Goal: Use online tool/utility

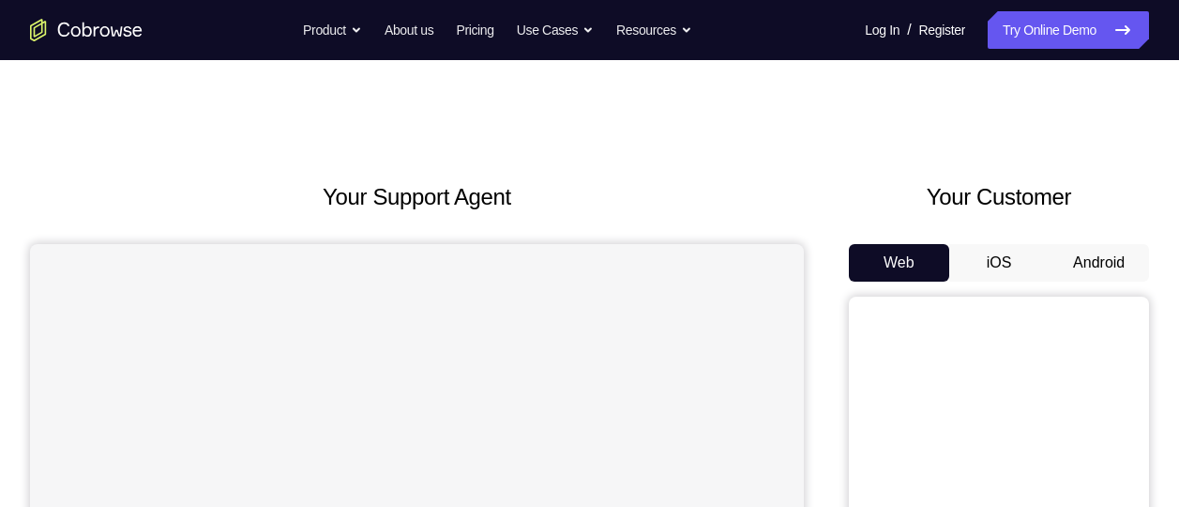
scroll to position [70, 0]
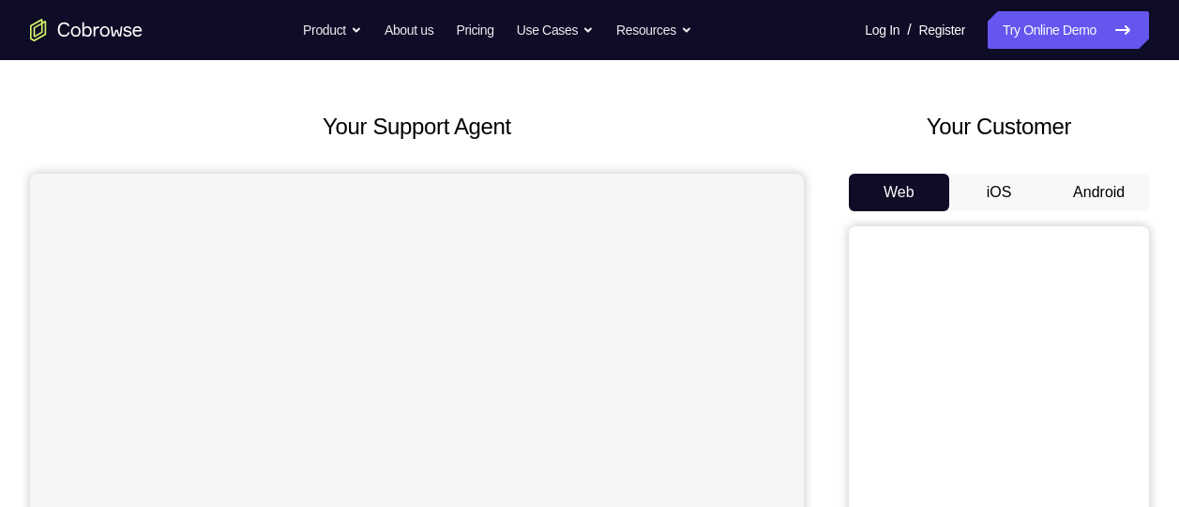
click at [1117, 187] on button "Android" at bounding box center [1099, 193] width 100 height 38
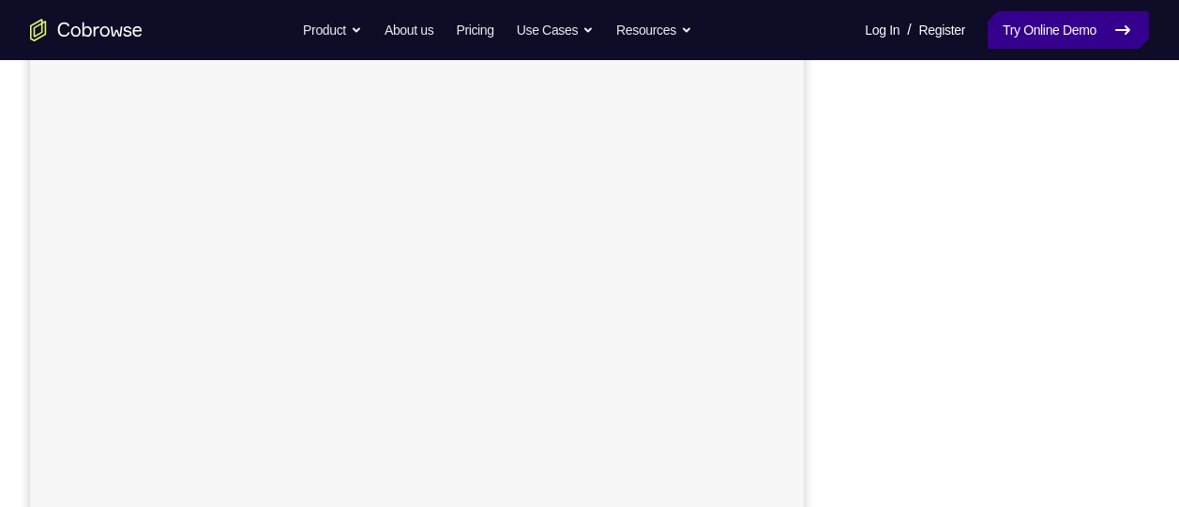
scroll to position [225, 0]
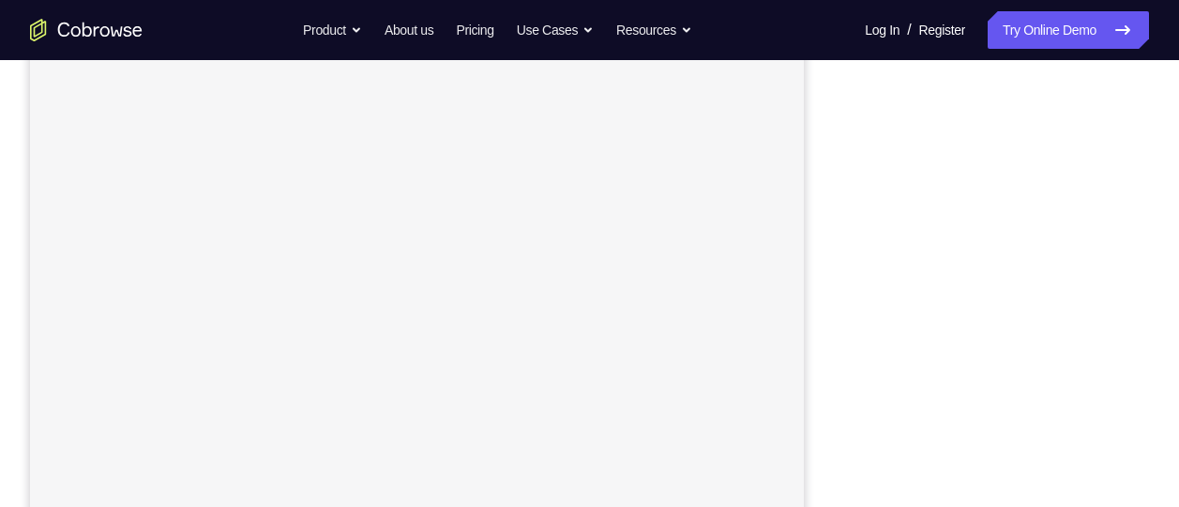
scroll to position [276, 0]
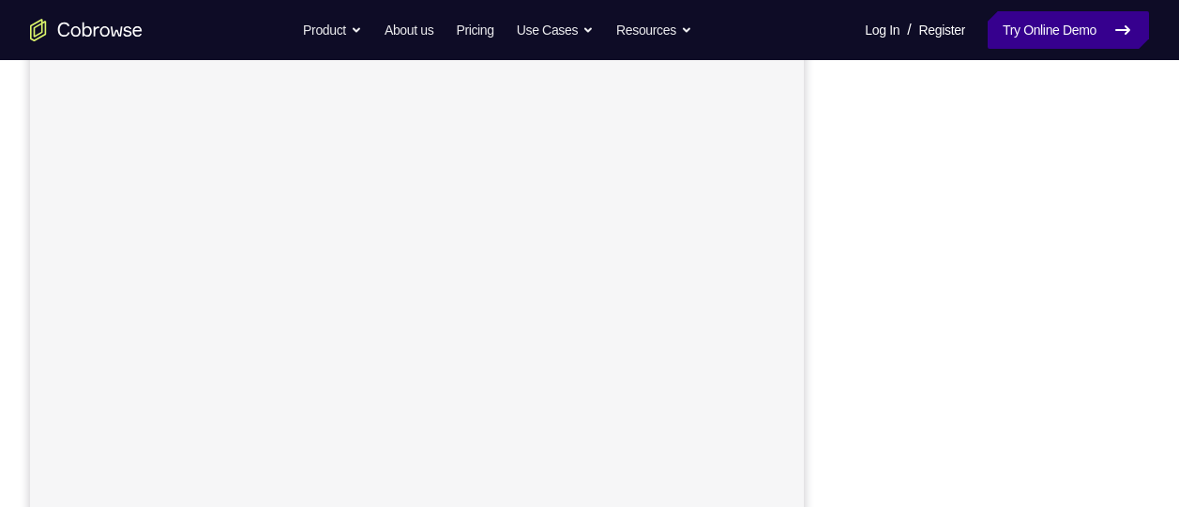
click at [1030, 32] on link "Try Online Demo" at bounding box center [1068, 30] width 161 height 38
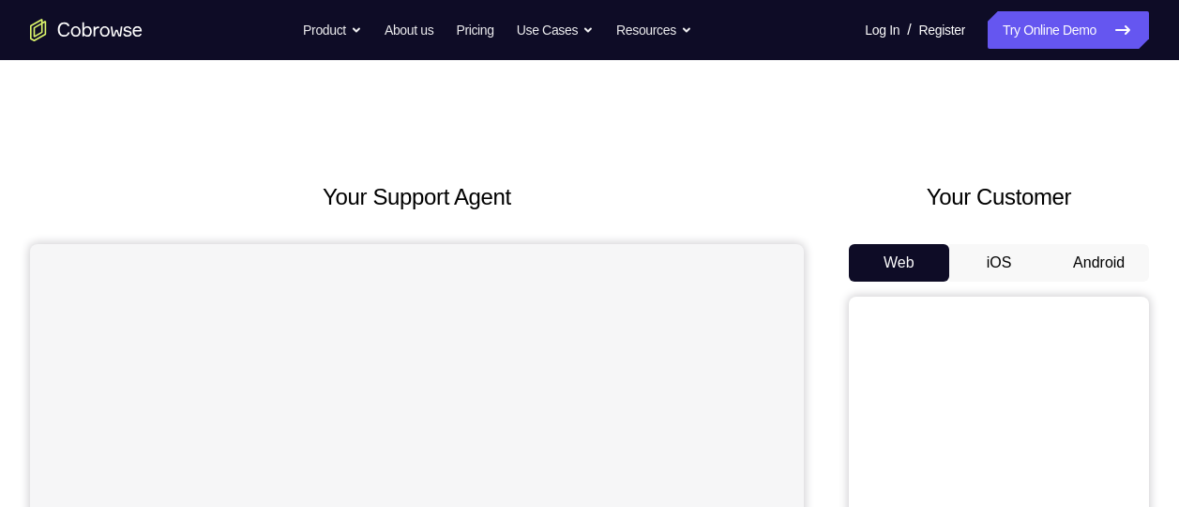
click at [1066, 247] on button "Android" at bounding box center [1099, 263] width 100 height 38
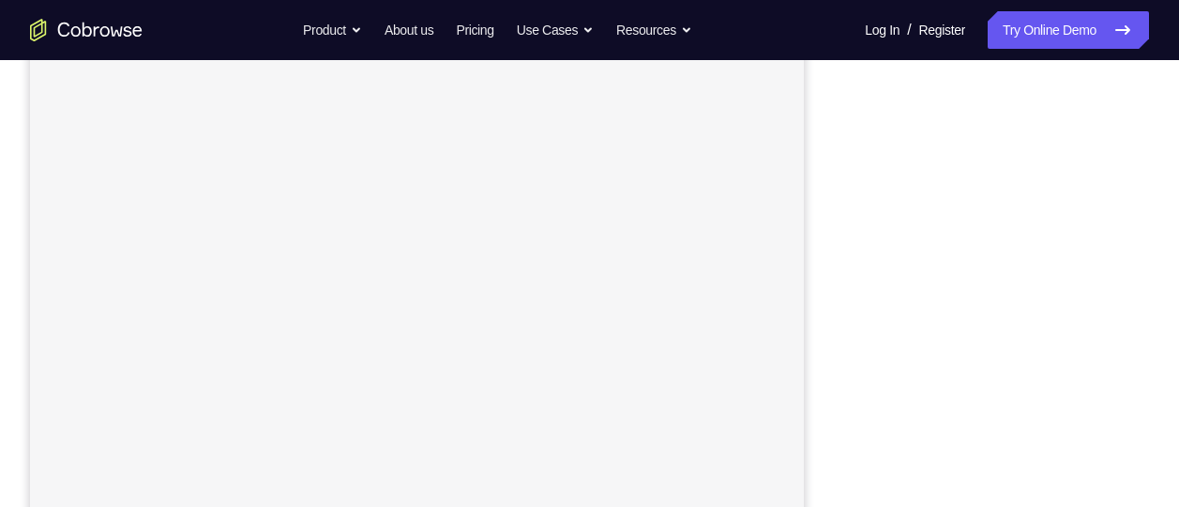
scroll to position [319, 0]
